Goal: Task Accomplishment & Management: Use online tool/utility

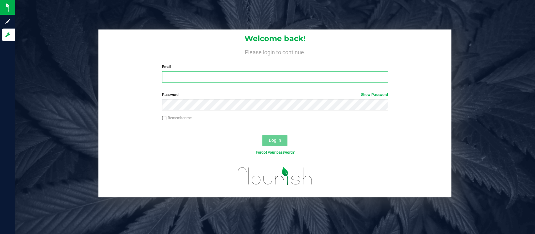
click at [181, 76] on input "Email" at bounding box center [275, 76] width 226 height 11
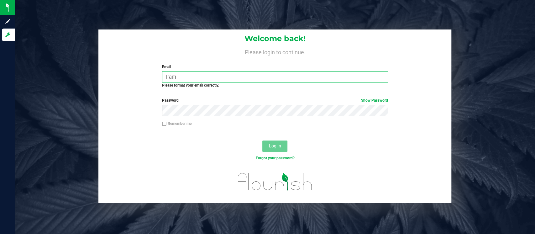
type input "[EMAIL_ADDRESS][DOMAIN_NAME]"
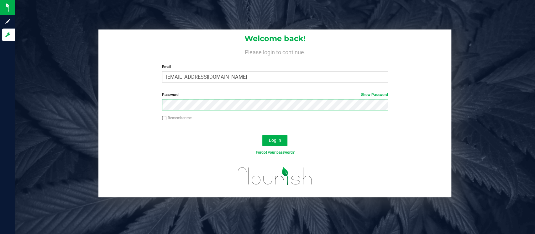
click at [262, 135] on button "Log In" at bounding box center [274, 140] width 25 height 11
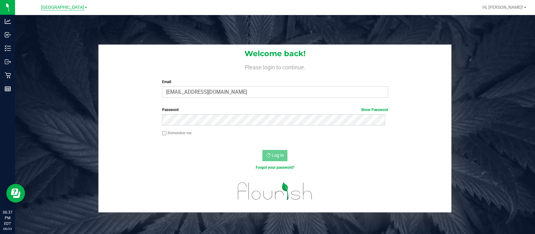
click at [62, 9] on span "[GEOGRAPHIC_DATA]" at bounding box center [62, 8] width 43 height 6
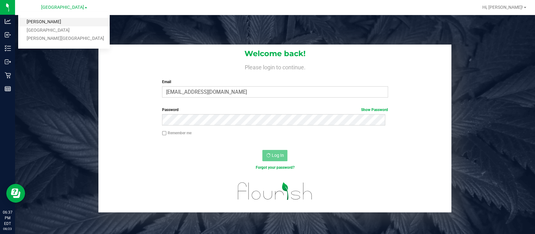
click at [48, 19] on link "[PERSON_NAME]" at bounding box center [64, 22] width 92 height 8
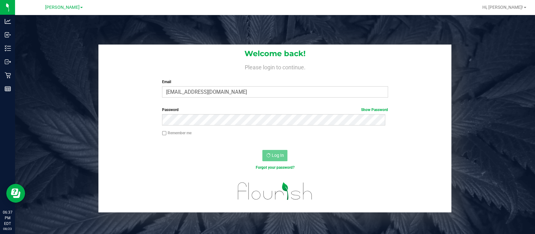
click at [63, 87] on div "Welcome back! Please login to continue. Email lramos@liveparallel.com Required …" at bounding box center [275, 129] width 530 height 168
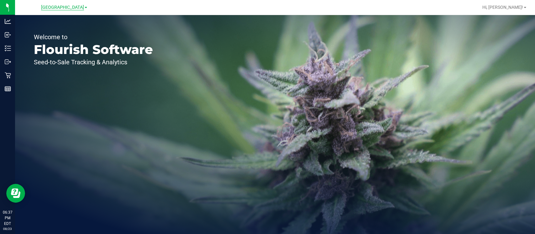
click at [56, 5] on span "[GEOGRAPHIC_DATA]" at bounding box center [62, 8] width 43 height 6
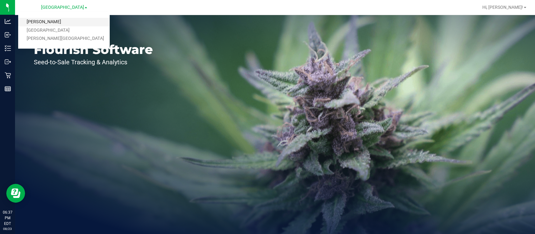
click at [45, 21] on link "[PERSON_NAME]" at bounding box center [64, 22] width 92 height 8
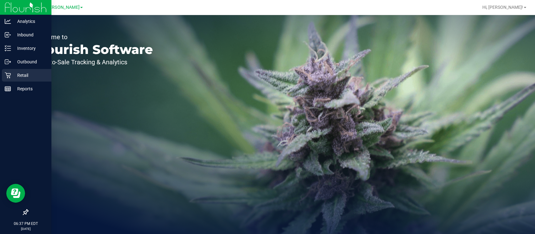
click at [13, 74] on p "Retail" at bounding box center [30, 75] width 38 height 8
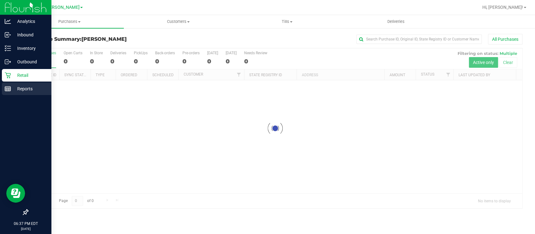
click at [27, 84] on div "Reports" at bounding box center [27, 88] width 50 height 13
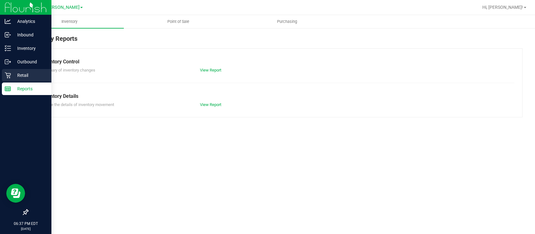
click at [20, 69] on div "Retail" at bounding box center [27, 75] width 50 height 13
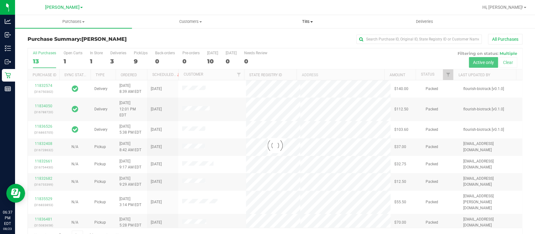
click at [307, 17] on uib-tab-heading "Tills Manage tills Reconcile e-payments" at bounding box center [308, 21] width 116 height 13
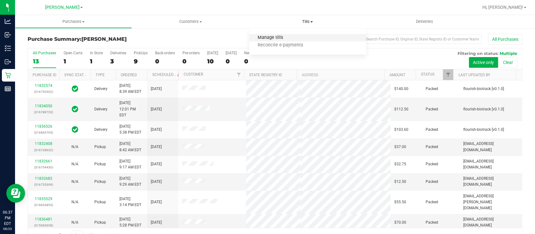
click at [272, 36] on span "Manage tills" at bounding box center [270, 37] width 42 height 5
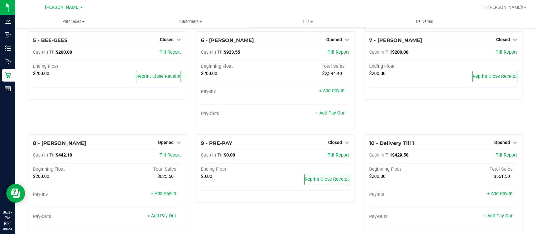
scroll to position [103, 0]
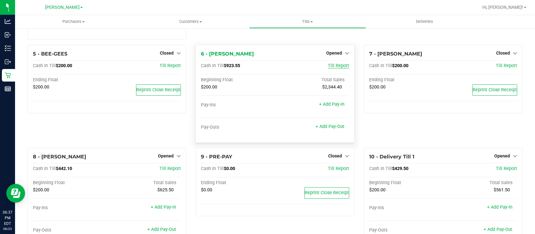
click at [328, 64] on span "Till Report" at bounding box center [338, 65] width 21 height 5
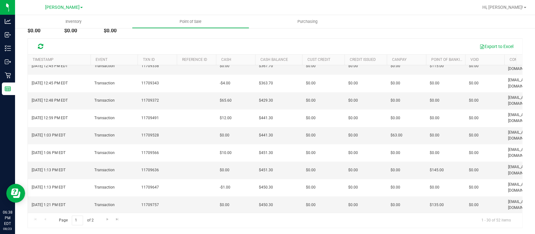
scroll to position [198, 0]
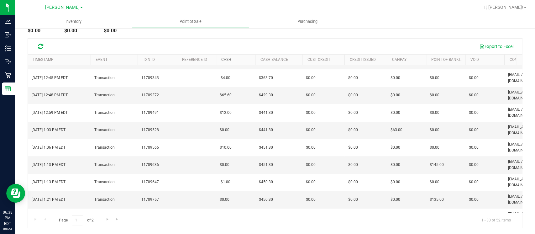
click at [226, 58] on link "Cash" at bounding box center [226, 59] width 10 height 4
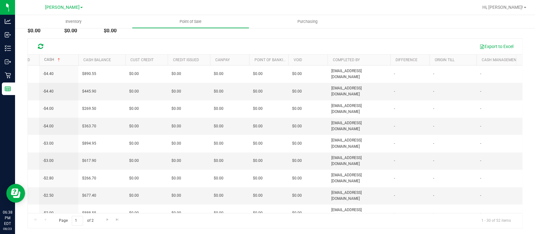
scroll to position [0, 0]
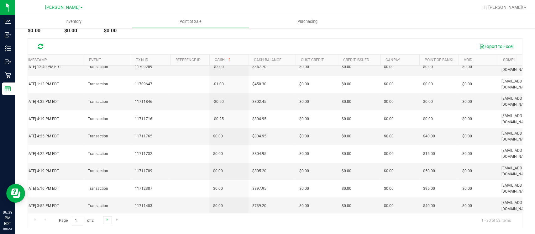
click at [103, 220] on link "Go to the next page" at bounding box center [107, 220] width 9 height 8
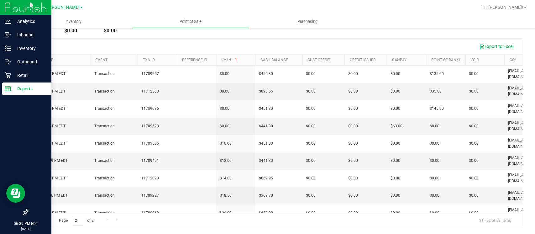
click at [20, 90] on p "Reports" at bounding box center [30, 89] width 38 height 8
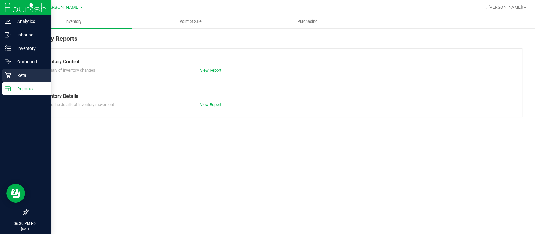
click at [20, 76] on p "Retail" at bounding box center [30, 75] width 38 height 8
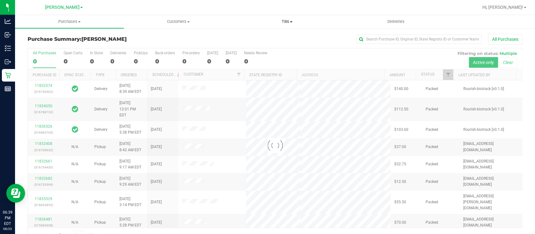
click at [293, 23] on span "Tills" at bounding box center [287, 22] width 108 height 6
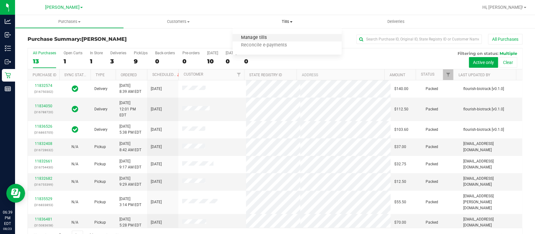
click at [269, 39] on span "Manage tills" at bounding box center [254, 37] width 42 height 5
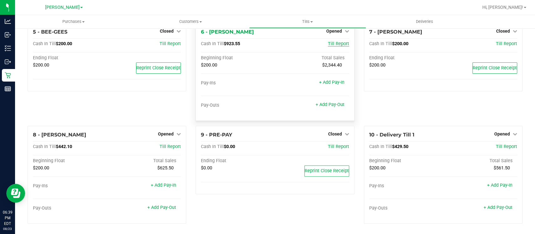
click at [338, 41] on span "Till Report" at bounding box center [338, 43] width 21 height 5
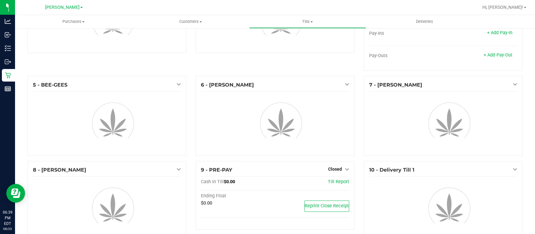
scroll to position [66, 0]
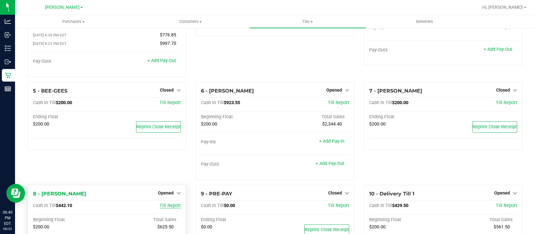
click at [166, 204] on span "Till Report" at bounding box center [170, 205] width 21 height 5
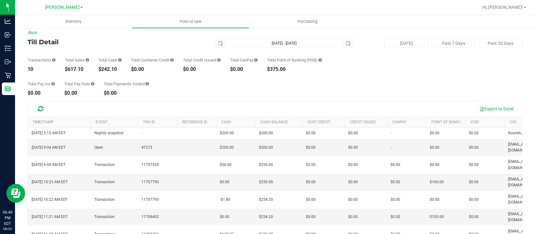
scroll to position [4, 0]
click at [512, 28] on ul "Inventory Point of Sale Purchasing" at bounding box center [282, 21] width 535 height 13
click at [511, 9] on span "Hi, [PERSON_NAME]!" at bounding box center [502, 7] width 41 height 5
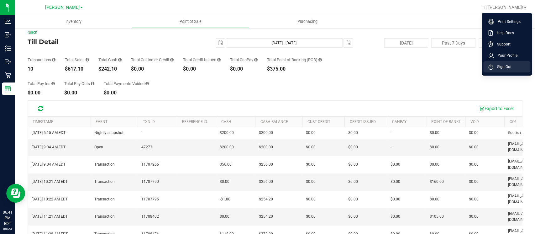
click at [504, 69] on span "Sign Out" at bounding box center [502, 67] width 18 height 6
